Goal: Register for event/course

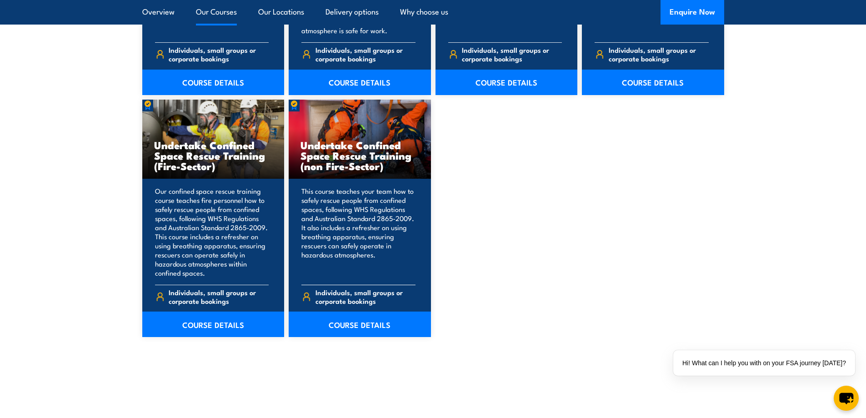
scroll to position [909, 0]
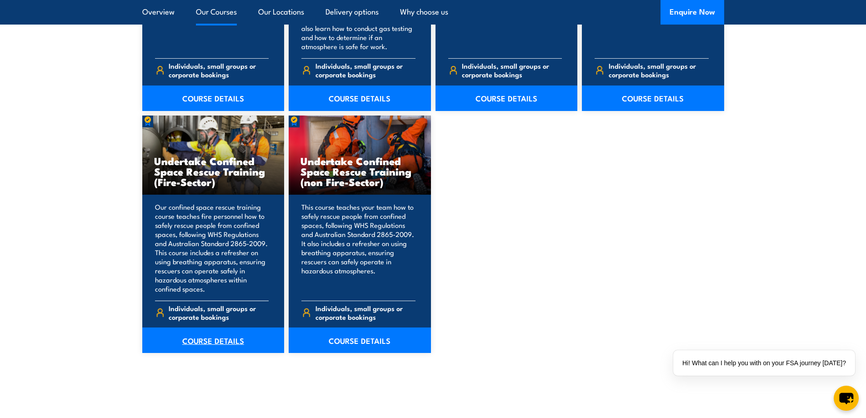
click at [220, 343] on link "COURSE DETAILS" at bounding box center [213, 339] width 142 height 25
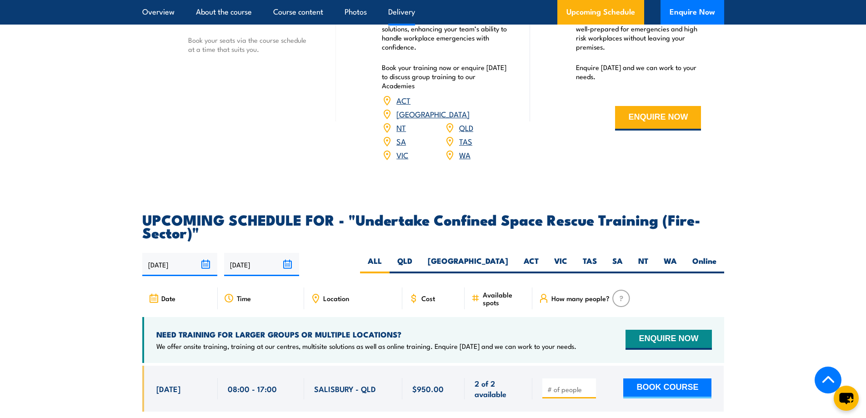
scroll to position [1318, 0]
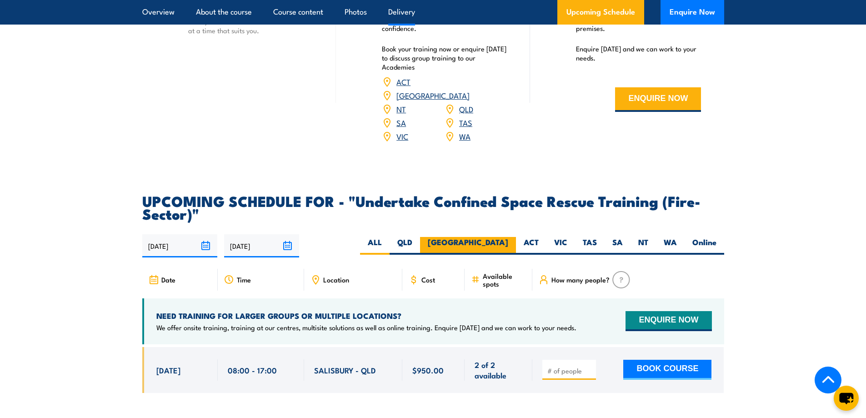
click at [509, 237] on label "[GEOGRAPHIC_DATA]" at bounding box center [468, 246] width 96 height 18
click at [509, 237] on input "[GEOGRAPHIC_DATA]" at bounding box center [511, 240] width 6 height 6
radio input "true"
